Goal: Task Accomplishment & Management: Use online tool/utility

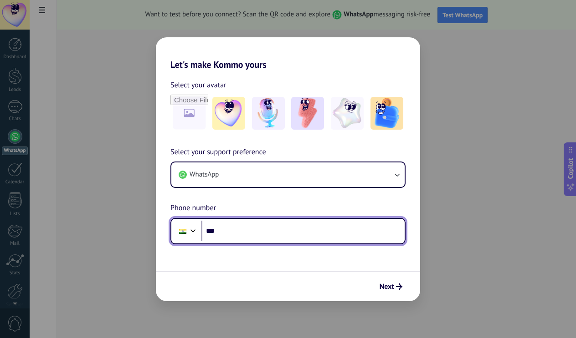
click at [287, 235] on input "***" at bounding box center [302, 231] width 203 height 21
type input "**********"
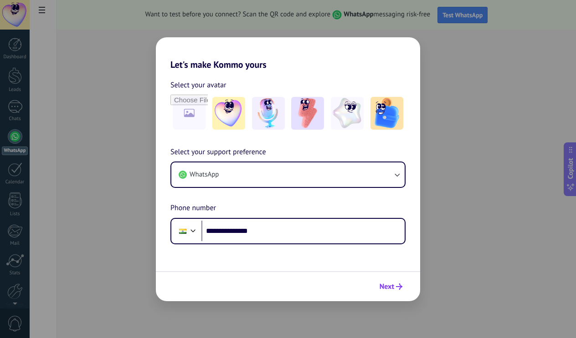
click at [391, 285] on span "Next" at bounding box center [386, 287] width 15 height 6
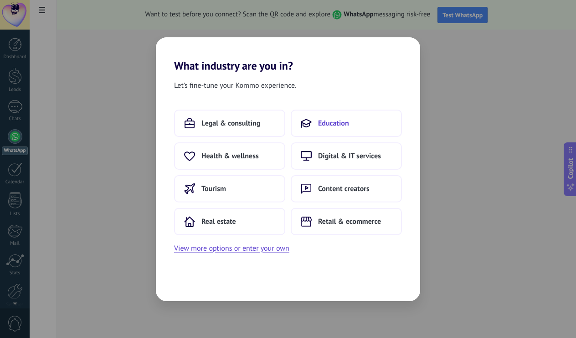
click at [318, 123] on span "Education" at bounding box center [333, 123] width 31 height 9
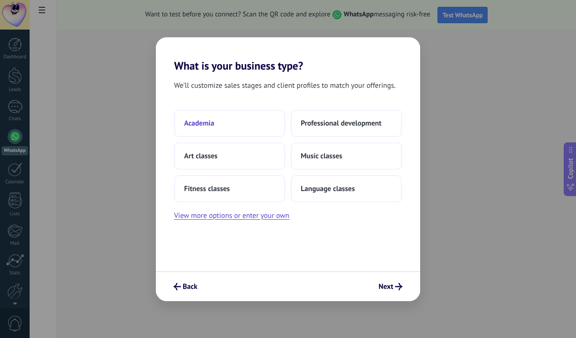
click at [231, 123] on button "Academia" at bounding box center [229, 123] width 111 height 27
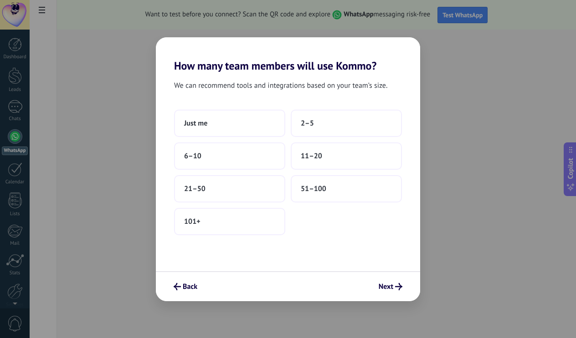
click at [231, 123] on button "Just me" at bounding box center [229, 123] width 111 height 27
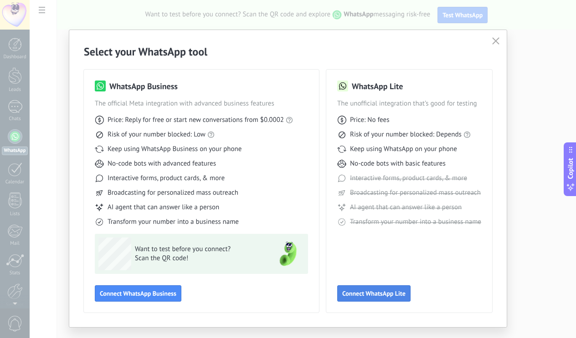
click at [365, 295] on span "Connect WhatsApp Lite" at bounding box center [373, 294] width 63 height 6
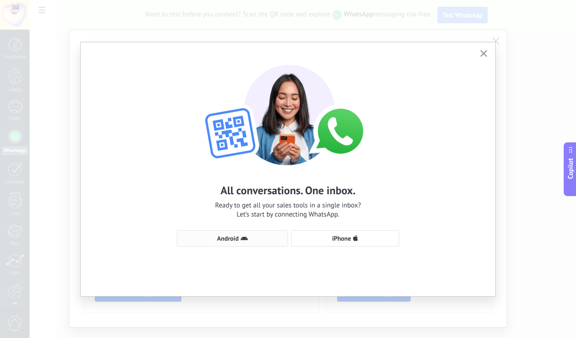
click at [268, 238] on span "Android" at bounding box center [232, 238] width 101 height 7
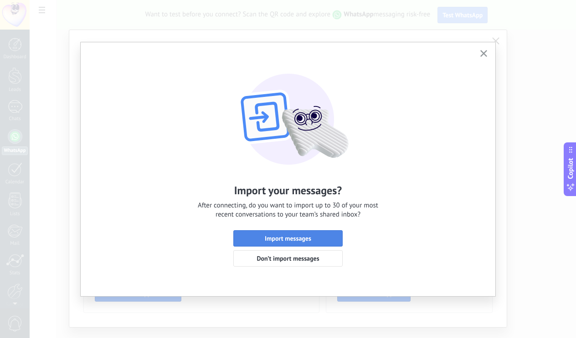
click at [292, 238] on span "Import messages" at bounding box center [288, 238] width 46 height 6
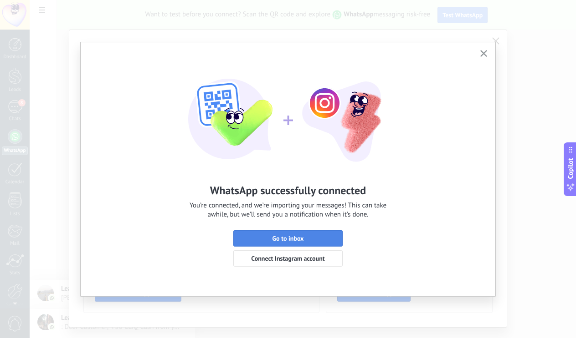
click at [304, 236] on span "Go to inbox" at bounding box center [287, 238] width 99 height 6
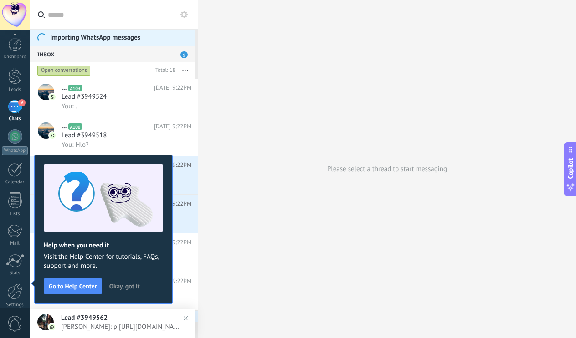
scroll to position [41, 0]
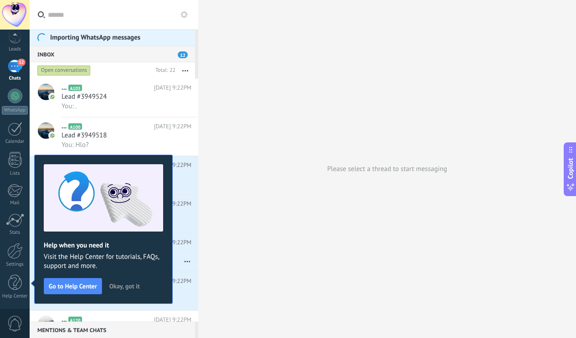
click at [117, 284] on span "Okay, got it" at bounding box center [124, 286] width 31 height 6
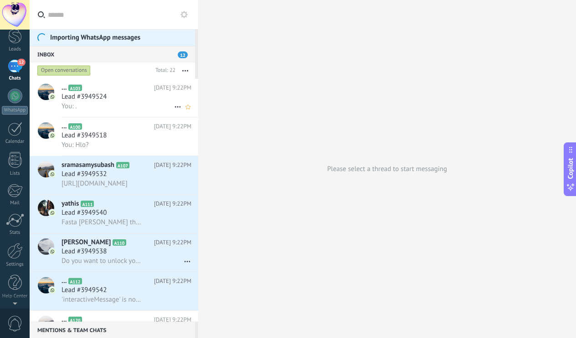
scroll to position [0, 0]
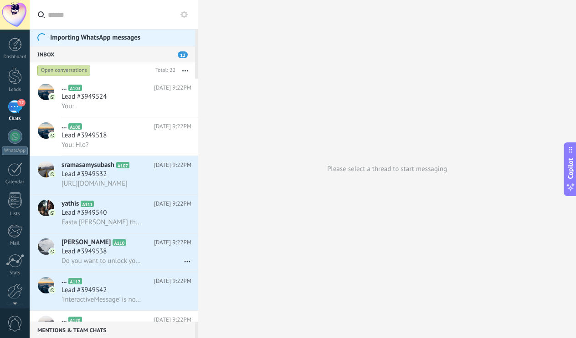
click at [71, 66] on div "Open conversations" at bounding box center [63, 70] width 53 height 11
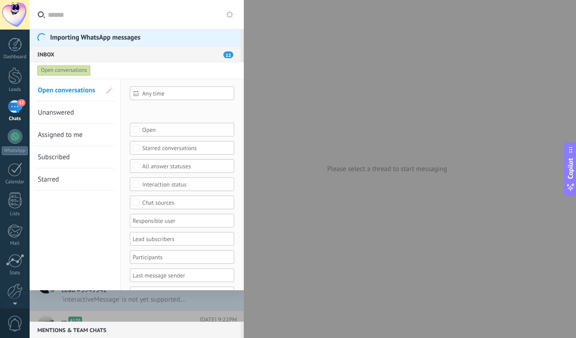
click at [274, 80] on div at bounding box center [288, 169] width 576 height 338
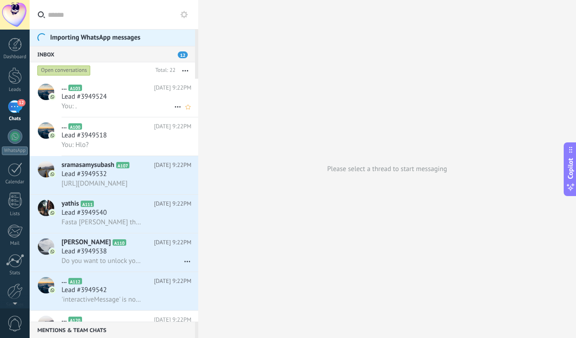
click at [146, 107] on div "You: ." at bounding box center [126, 107] width 130 height 10
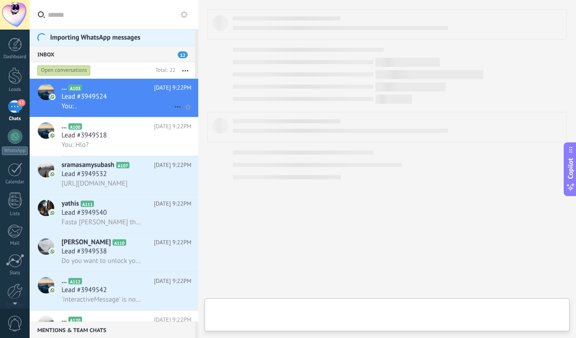
click at [146, 107] on div "You: ." at bounding box center [126, 107] width 130 height 10
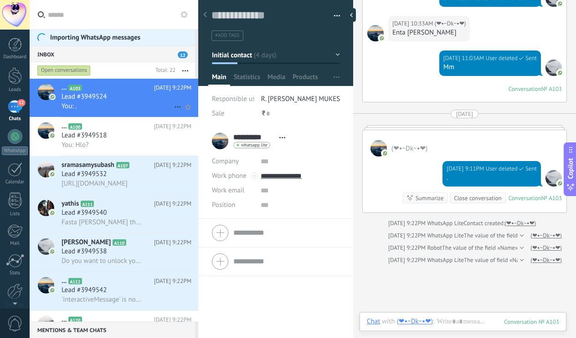
scroll to position [14, 0]
click at [14, 106] on div "12" at bounding box center [15, 106] width 15 height 13
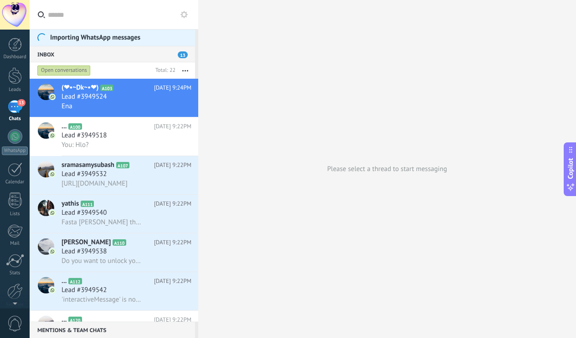
click at [15, 109] on div "13" at bounding box center [15, 106] width 15 height 13
click at [162, 39] on div "Importing WhatsApp messages" at bounding box center [114, 37] width 168 height 17
click at [185, 15] on icon at bounding box center [183, 14] width 7 height 7
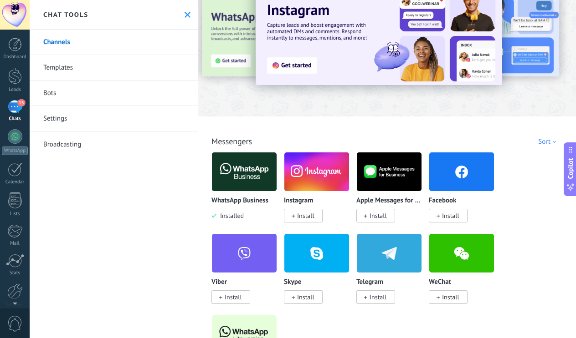
scroll to position [30, 0]
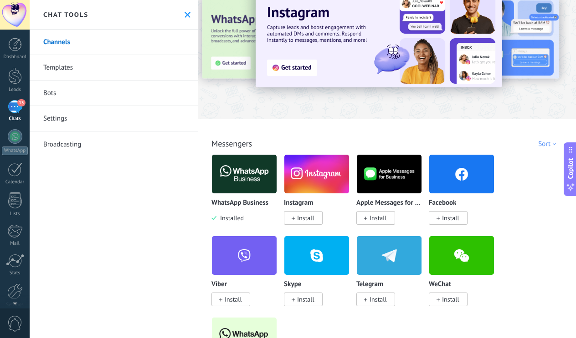
click at [230, 185] on img at bounding box center [244, 174] width 65 height 44
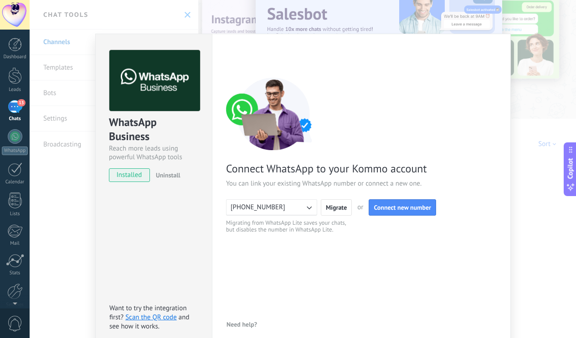
click at [21, 117] on div "Chats" at bounding box center [15, 119] width 26 height 6
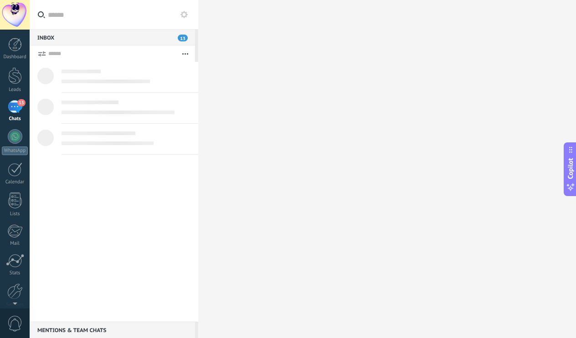
click at [21, 117] on div "Chats" at bounding box center [15, 119] width 26 height 6
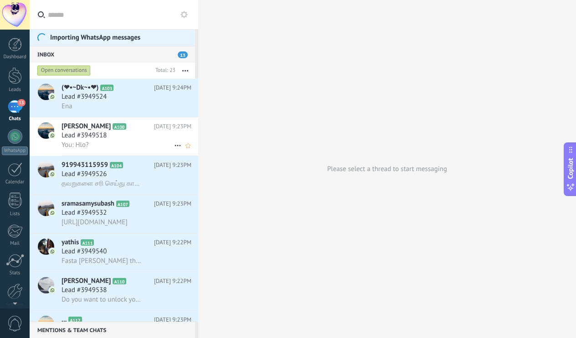
click at [72, 129] on span "[PERSON_NAME]" at bounding box center [85, 126] width 49 height 9
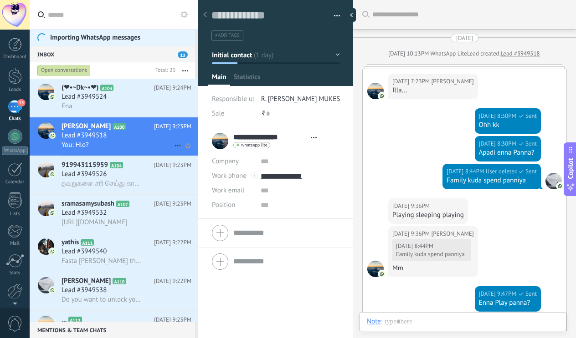
type textarea "**********"
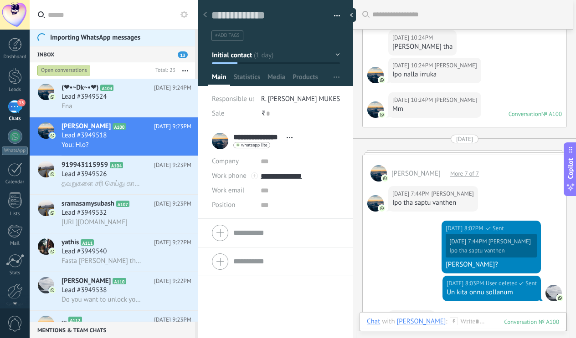
scroll to position [916, 0]
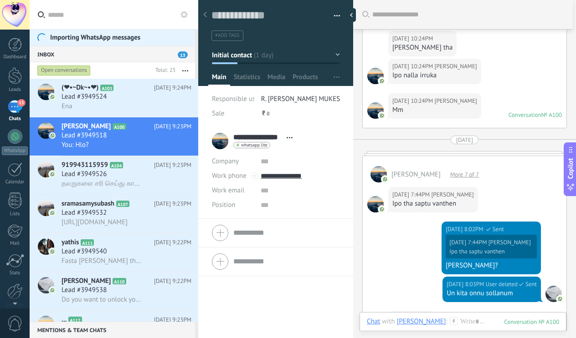
click at [219, 144] on div "**********" at bounding box center [254, 141] width 85 height 23
click at [303, 114] on div "₹ 0" at bounding box center [300, 114] width 79 height 15
